Goal: Transaction & Acquisition: Subscribe to service/newsletter

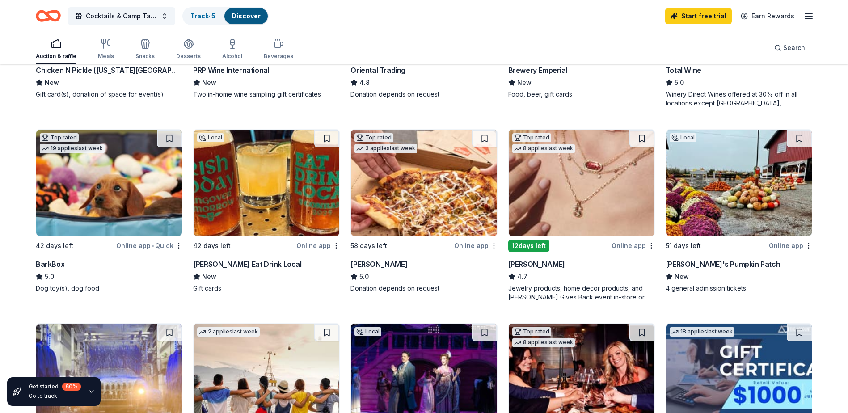
scroll to position [244, 0]
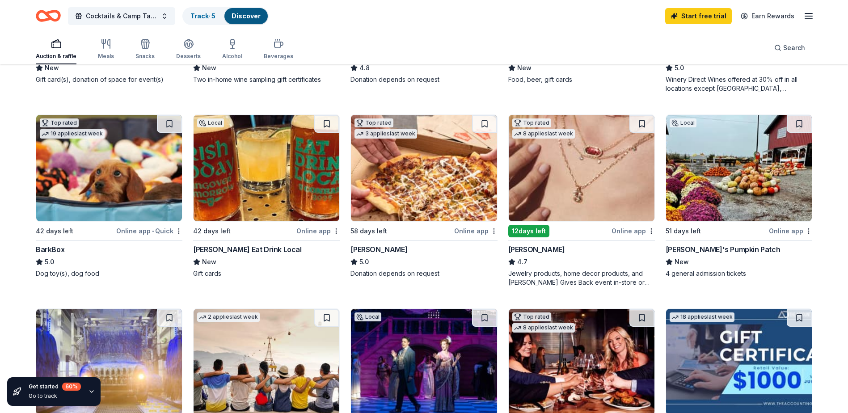
click at [724, 180] on img at bounding box center [739, 168] width 146 height 106
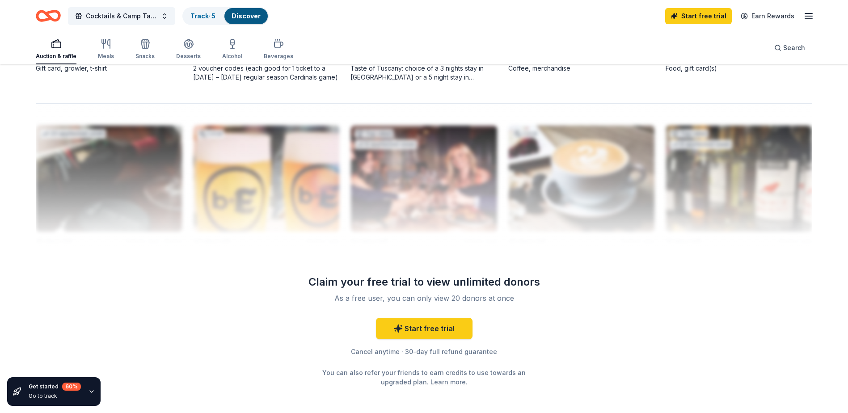
scroll to position [870, 0]
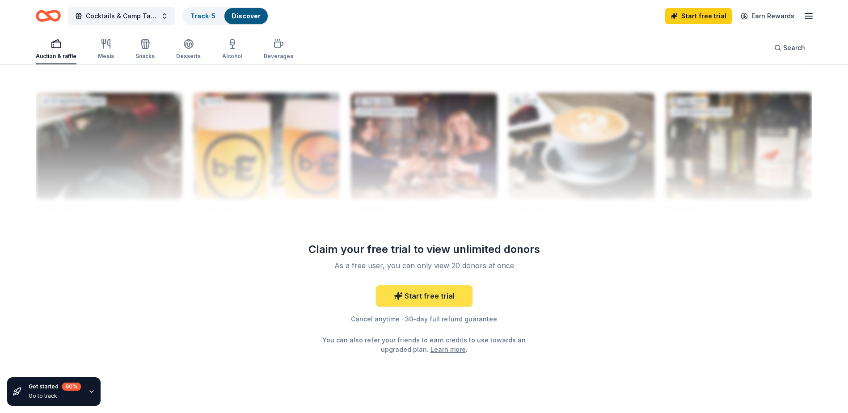
click at [429, 295] on link "Start free trial" at bounding box center [424, 295] width 97 height 21
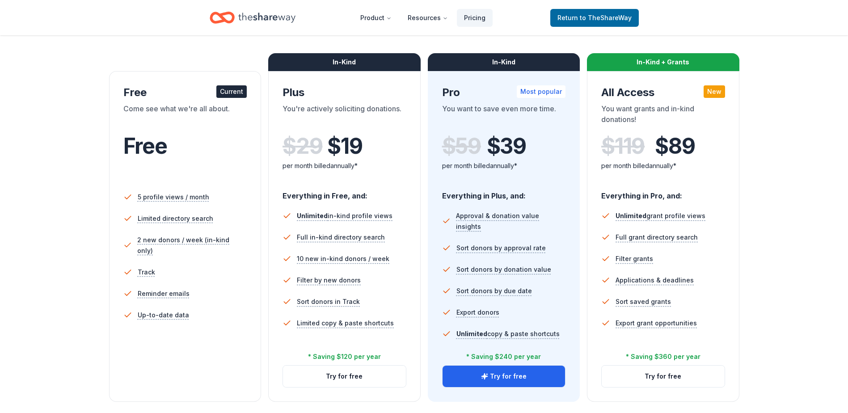
scroll to position [150, 0]
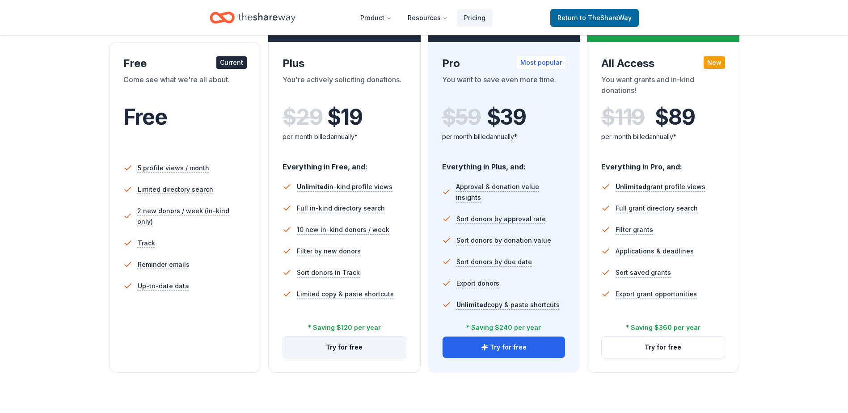
click at [353, 348] on button "Try for free" at bounding box center [344, 347] width 123 height 21
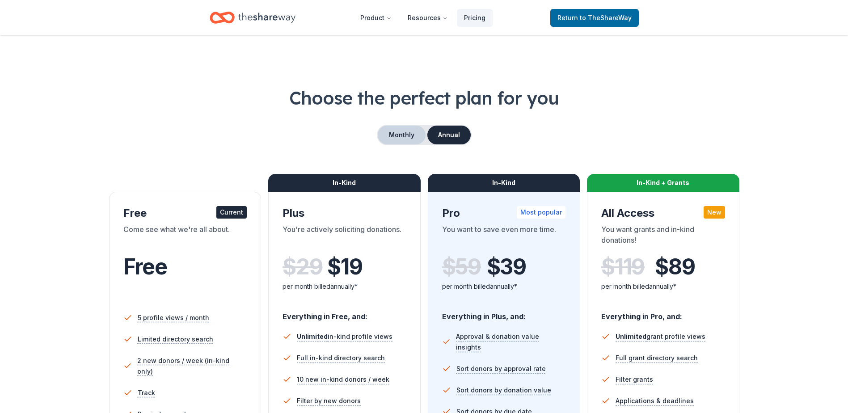
click at [408, 134] on button "Monthly" at bounding box center [402, 135] width 48 height 19
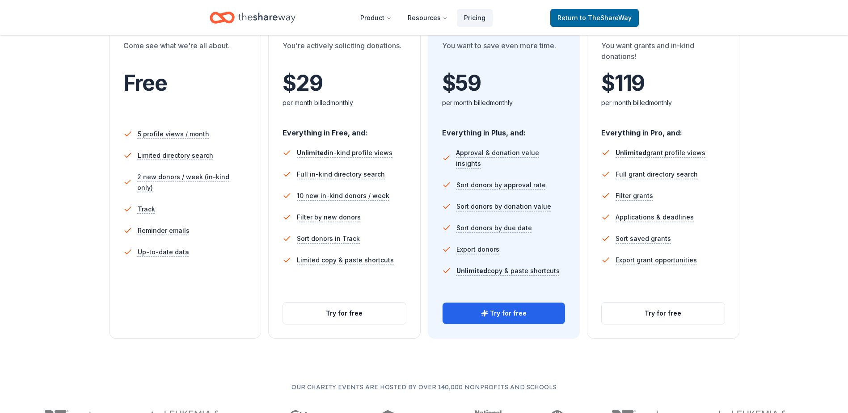
scroll to position [210, 0]
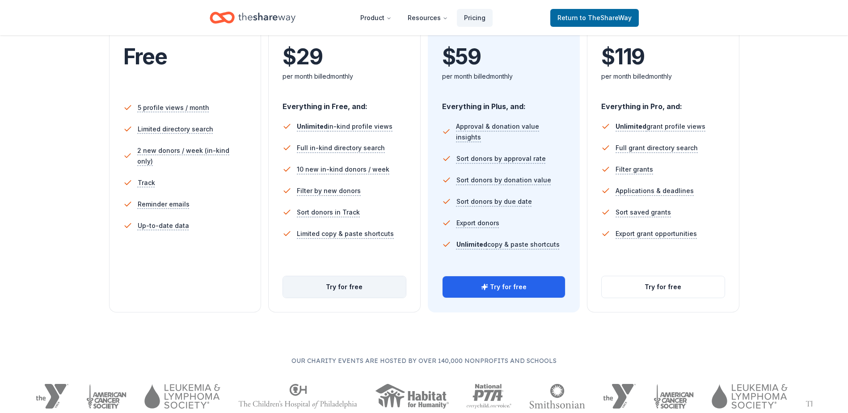
click at [354, 286] on button "Try for free" at bounding box center [344, 286] width 123 height 21
